Goal: Information Seeking & Learning: Find specific fact

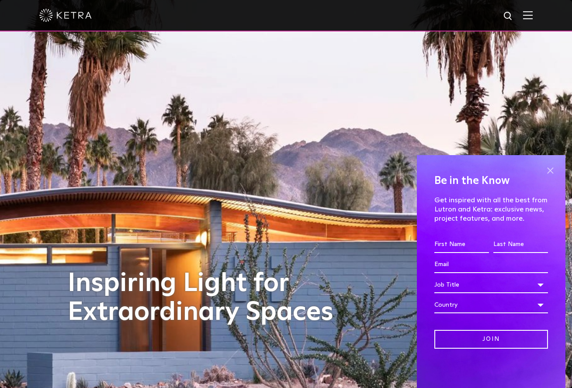
click at [549, 168] on span at bounding box center [549, 170] width 13 height 13
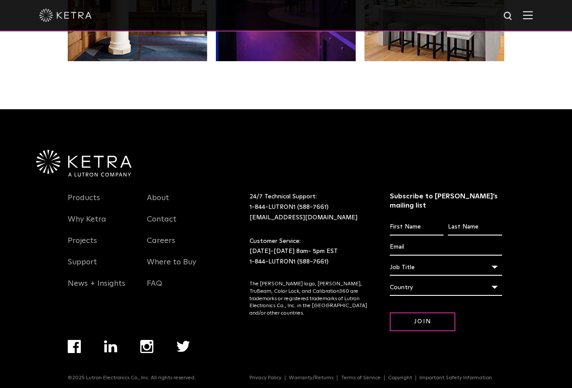
scroll to position [1833, 0]
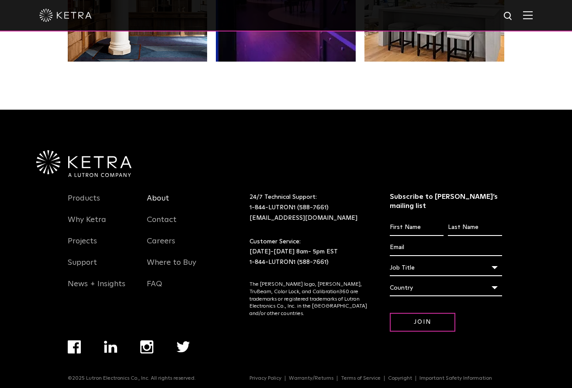
click at [153, 199] on link "About" at bounding box center [158, 203] width 22 height 20
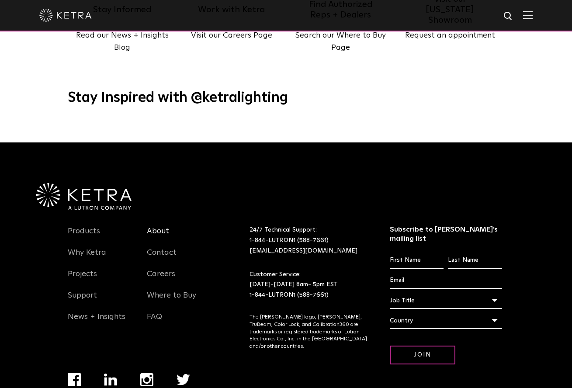
scroll to position [1114, 0]
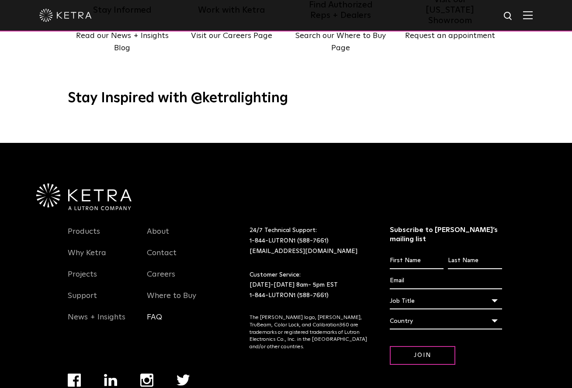
click at [152, 312] on link "FAQ" at bounding box center [154, 322] width 15 height 20
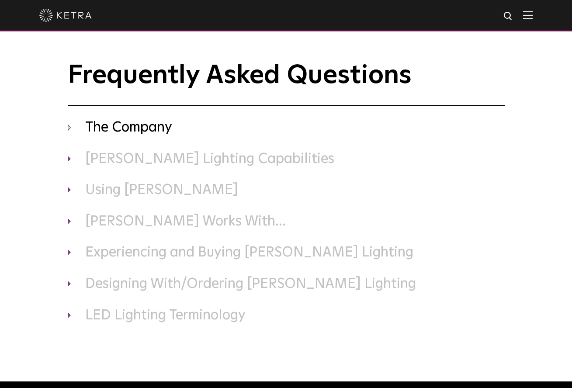
click at [70, 128] on h3 "The Company" at bounding box center [286, 128] width 437 height 18
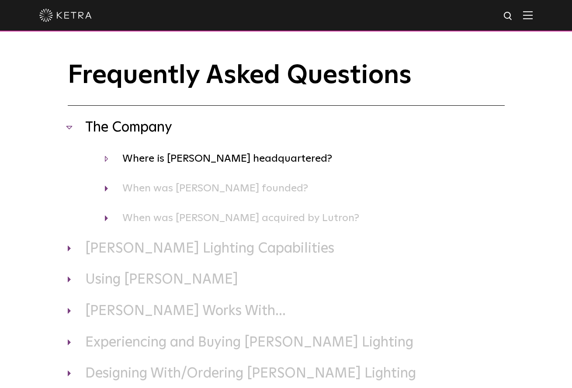
click at [152, 159] on h4 "Where is Ketra headquartered?" at bounding box center [305, 158] width 400 height 17
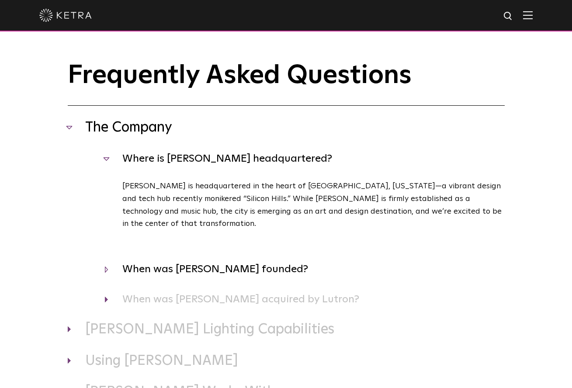
click at [107, 261] on h4 "When was Ketra founded?" at bounding box center [305, 269] width 400 height 17
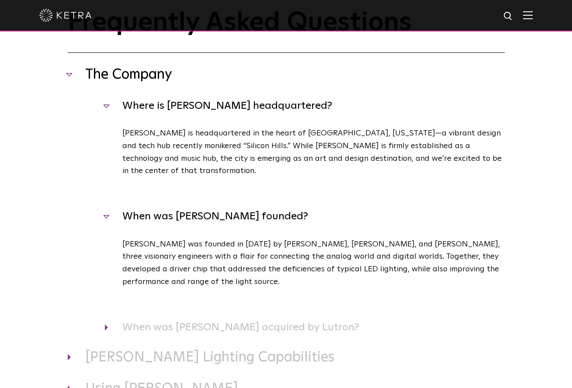
scroll to position [66, 0]
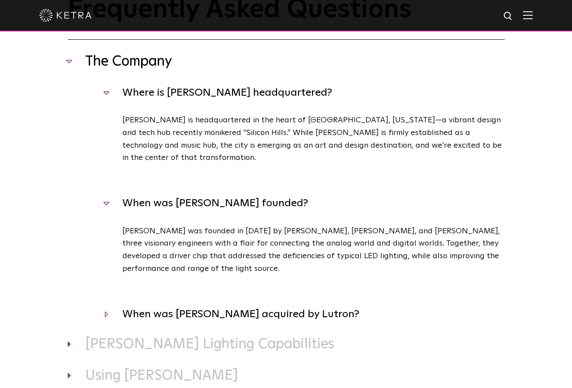
click at [106, 306] on h4 "When was Ketra acquired by Lutron?" at bounding box center [305, 314] width 400 height 17
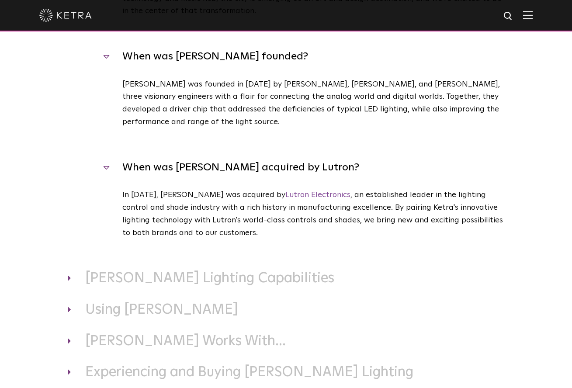
scroll to position [214, 0]
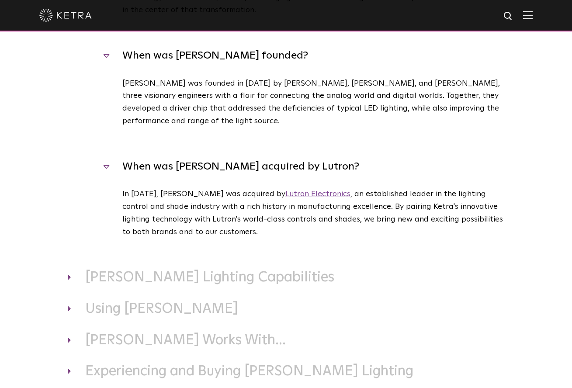
click at [285, 190] on link "Lutron Electronics" at bounding box center [317, 194] width 65 height 8
